Goal: Task Accomplishment & Management: Use online tool/utility

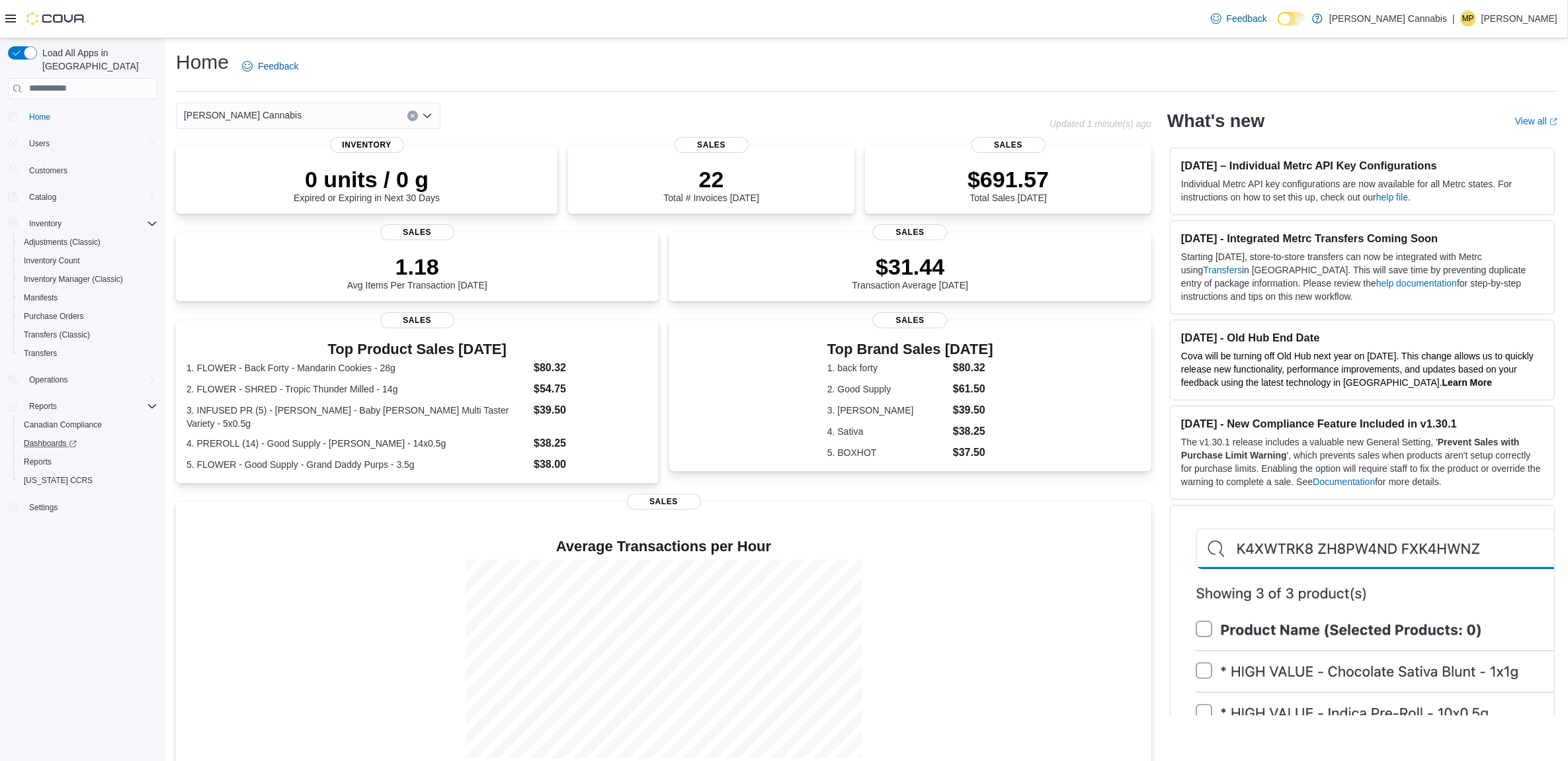
click at [46, 436] on link "Dashboards" at bounding box center [87, 443] width 150 height 19
click at [23, 457] on span "Reports" at bounding box center [37, 461] width 28 height 11
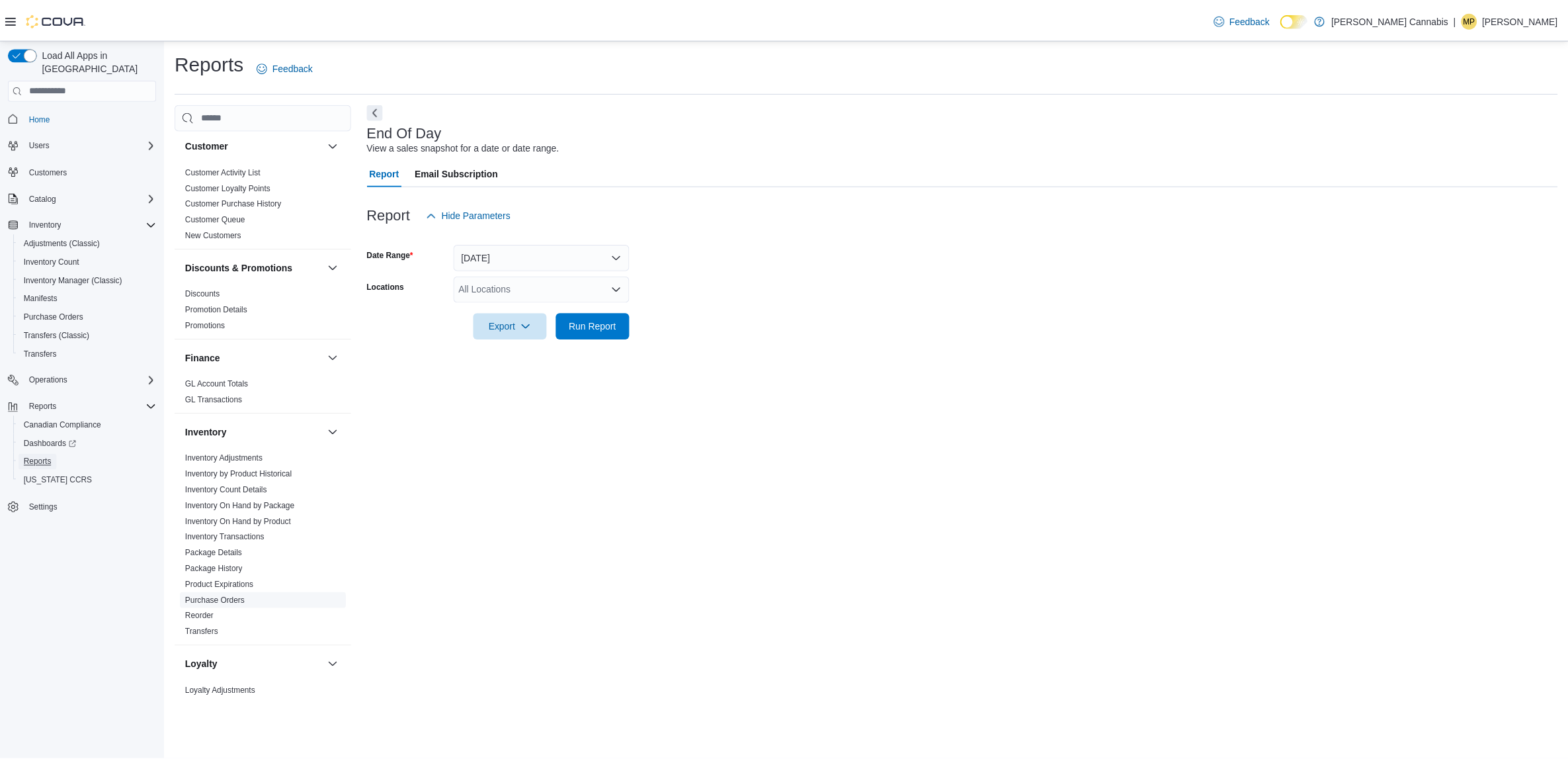
scroll to position [331, 0]
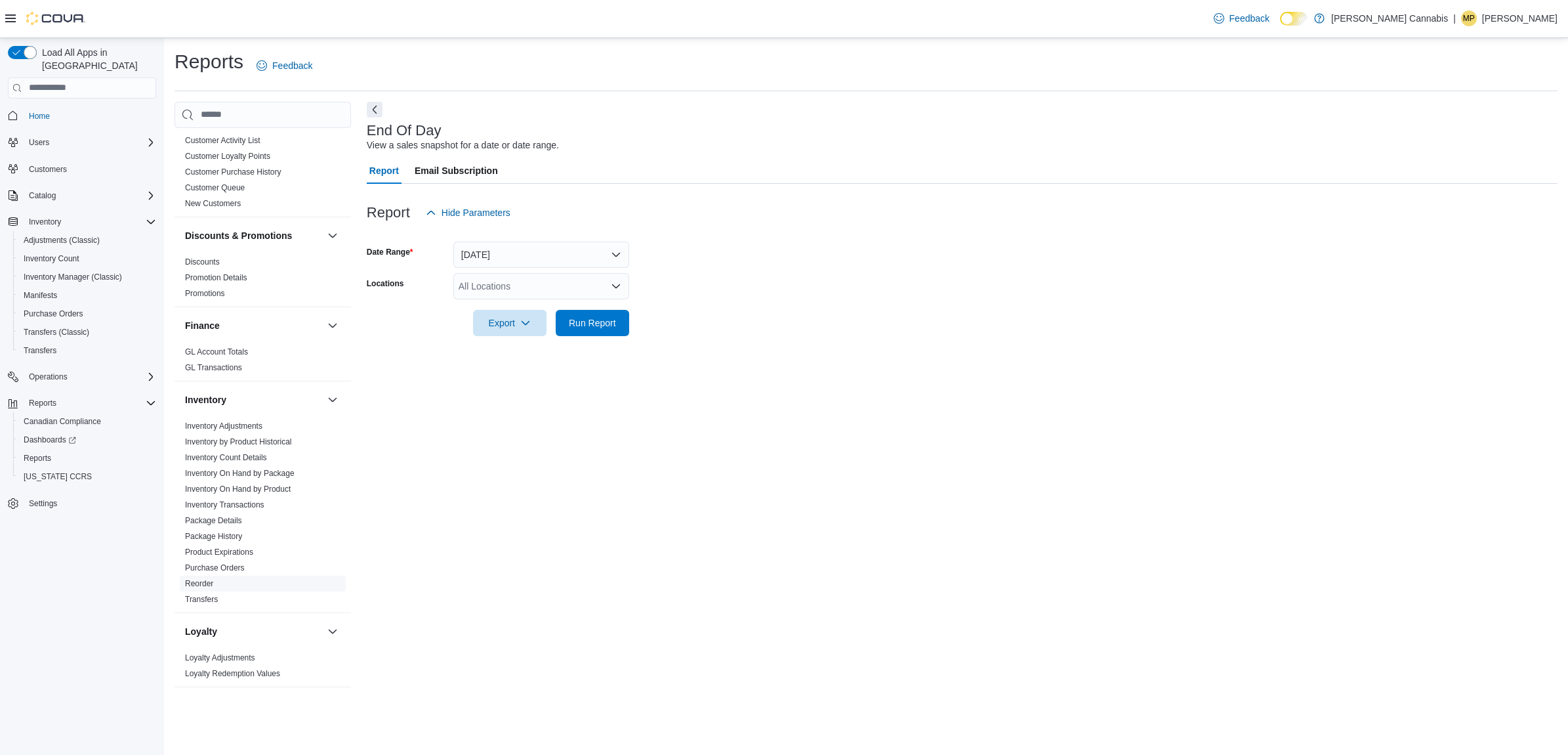
click at [202, 579] on link "Reorder" at bounding box center [198, 583] width 28 height 9
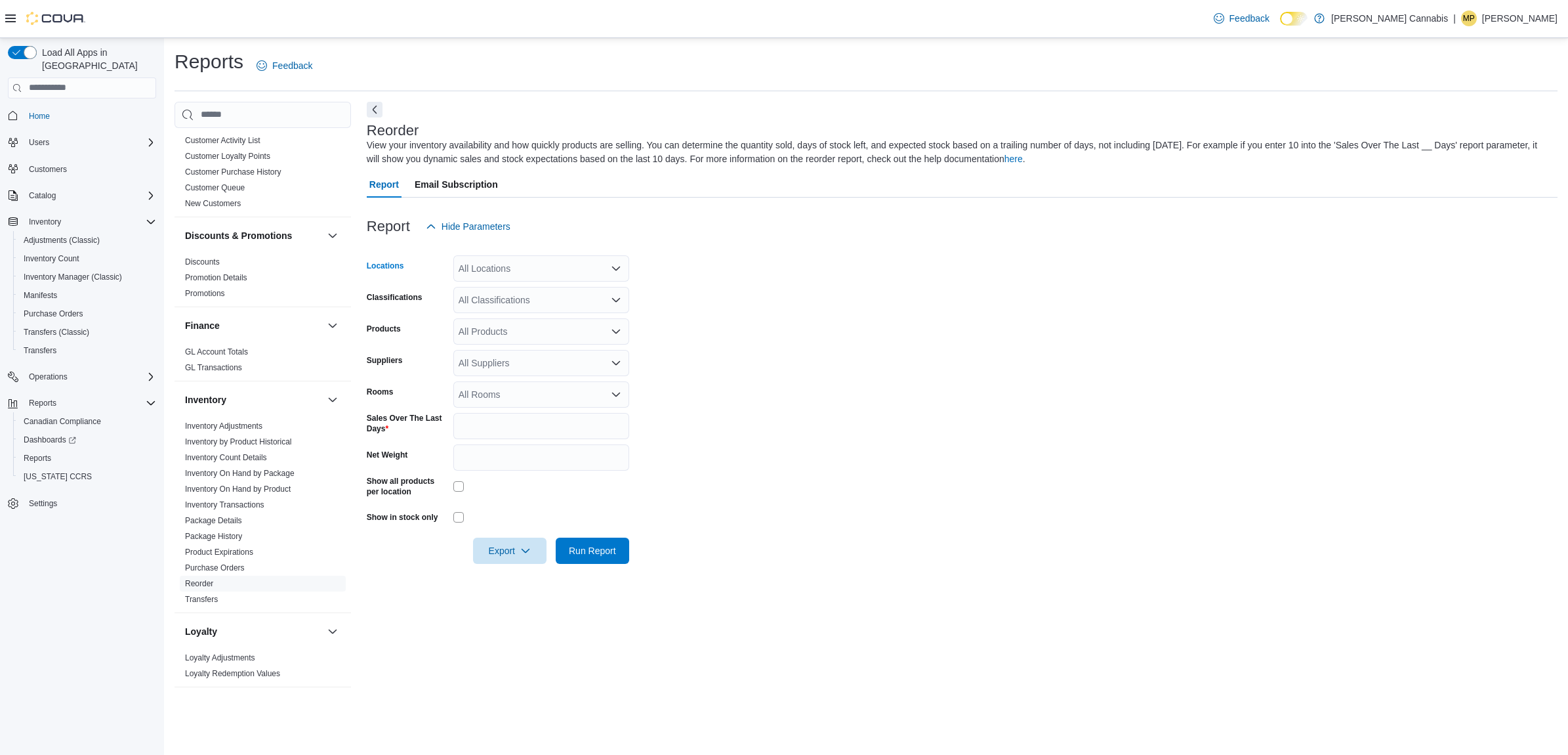
click at [483, 271] on div "All Locations" at bounding box center [541, 268] width 176 height 27
click at [496, 307] on span "[STREET_ADDRESS]" at bounding box center [527, 309] width 91 height 13
click at [738, 260] on form "Locations [STREET_ADDRESS] Selected. [STREET_ADDRESS] Press Backspace to delete…" at bounding box center [962, 402] width 1191 height 324
click at [563, 300] on div "All Classifications" at bounding box center [541, 300] width 176 height 27
click at [922, 246] on div at bounding box center [962, 247] width 1191 height 16
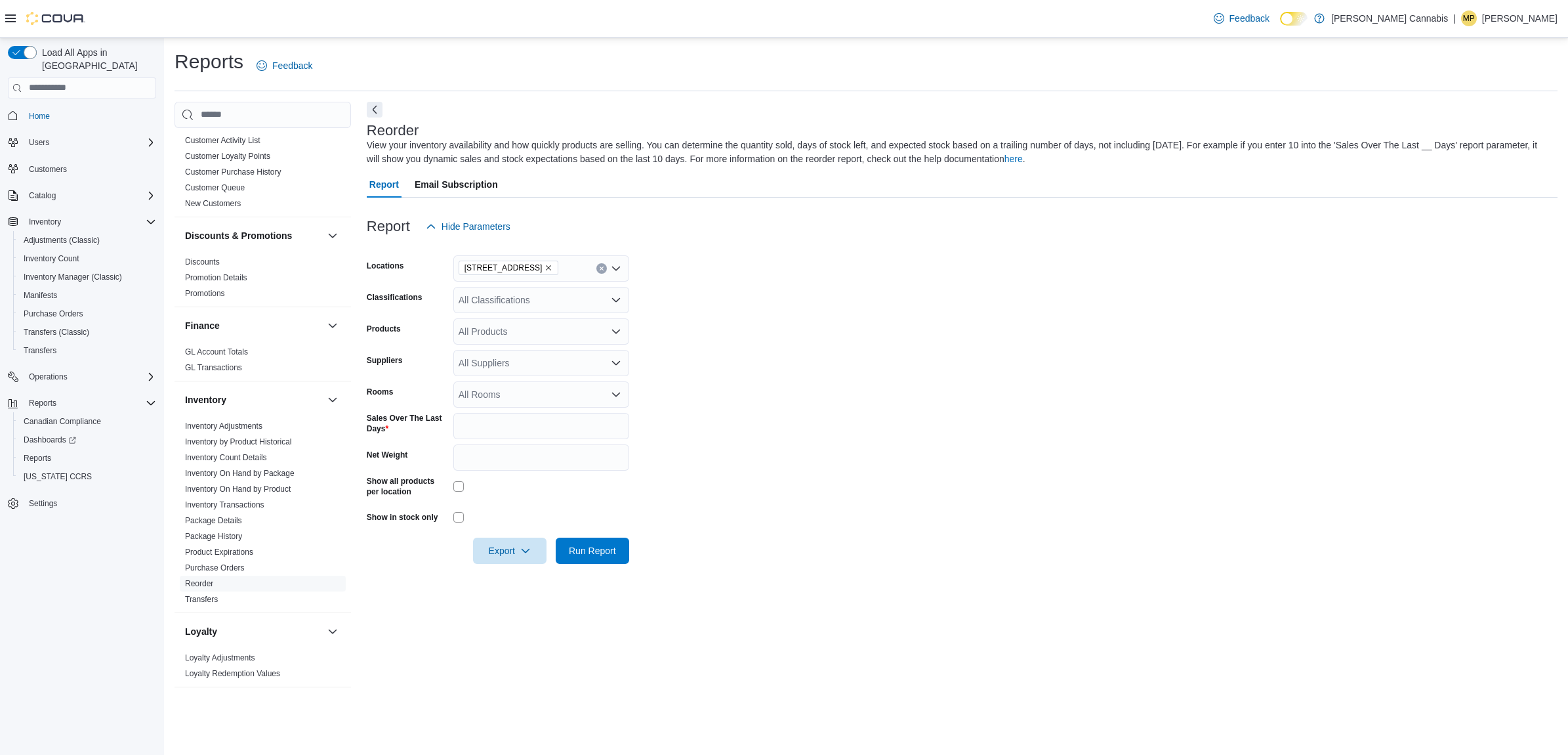
click at [496, 356] on div "All Suppliers" at bounding box center [541, 362] width 176 height 27
type input "***"
click at [483, 382] on span "OCS" at bounding box center [540, 385] width 160 height 13
click at [798, 275] on form "Locations [STREET_ADDRESS] Classifications All Classifications Products All Pro…" at bounding box center [962, 402] width 1191 height 324
click at [591, 558] on span "Run Report" at bounding box center [593, 549] width 58 height 27
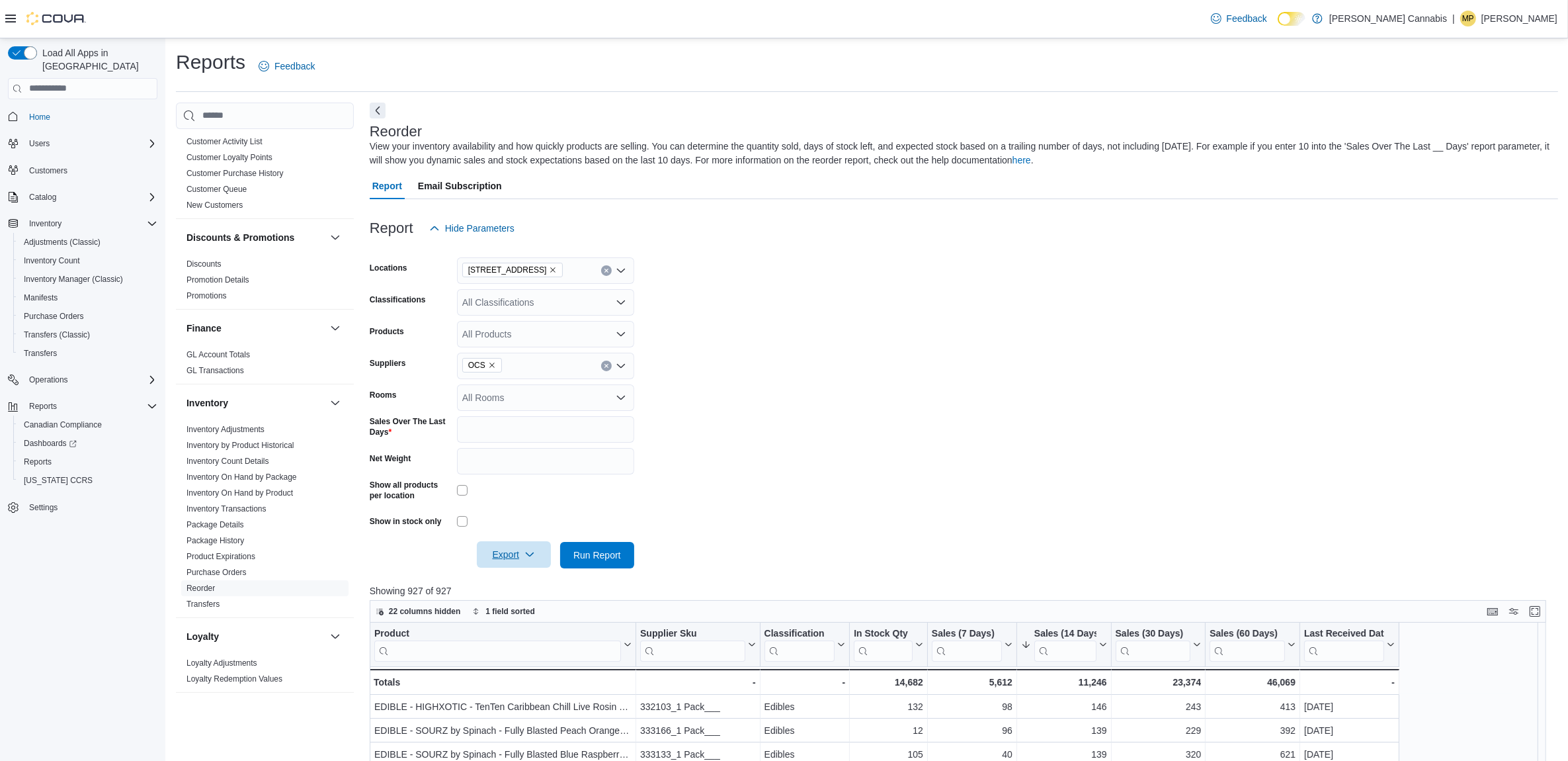
click at [529, 549] on icon "button" at bounding box center [529, 554] width 11 height 11
click at [518, 577] on span "Export to Excel" at bounding box center [516, 580] width 60 height 11
click at [1043, 309] on form "Locations [STREET_ADDRESS] Classifications All Classifications Products All Pro…" at bounding box center [964, 405] width 1188 height 327
